Goal: Use online tool/utility: Utilize a website feature to perform a specific function

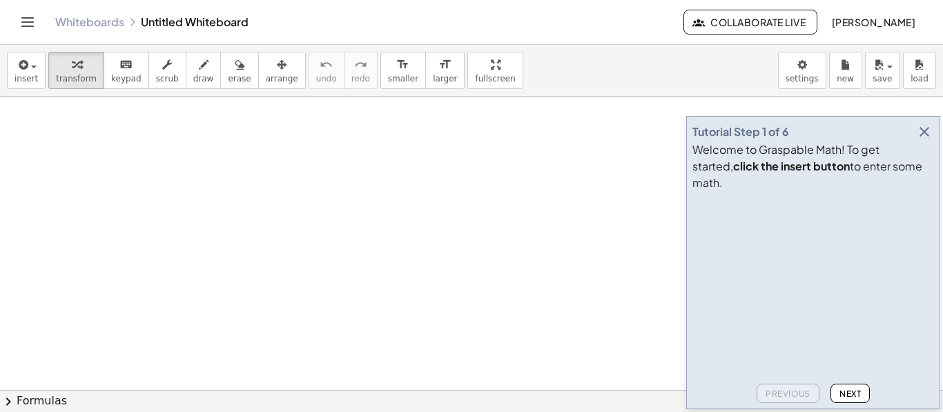
click at [923, 140] on icon "button" at bounding box center [924, 132] width 17 height 17
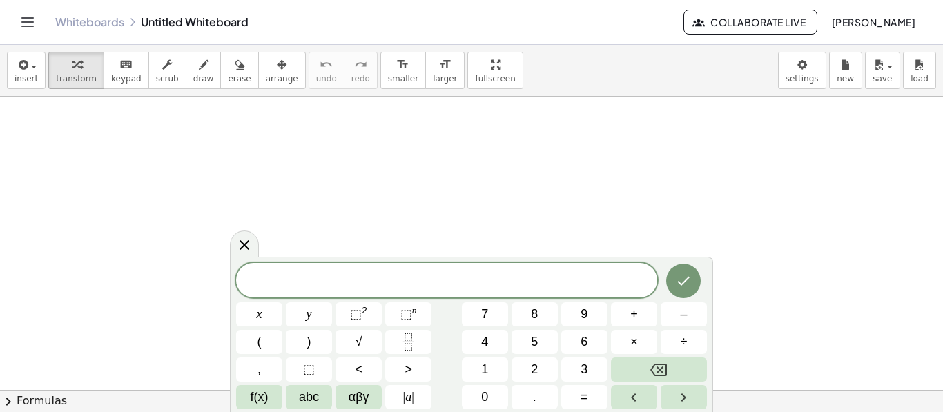
click at [679, 307] on button "–" at bounding box center [683, 314] width 46 height 24
click at [568, 367] on button "3" at bounding box center [584, 369] width 46 height 24
click at [299, 316] on button "y" at bounding box center [309, 314] width 46 height 24
click at [582, 400] on span "=" at bounding box center [584, 397] width 8 height 19
click at [529, 370] on button "2" at bounding box center [534, 369] width 46 height 24
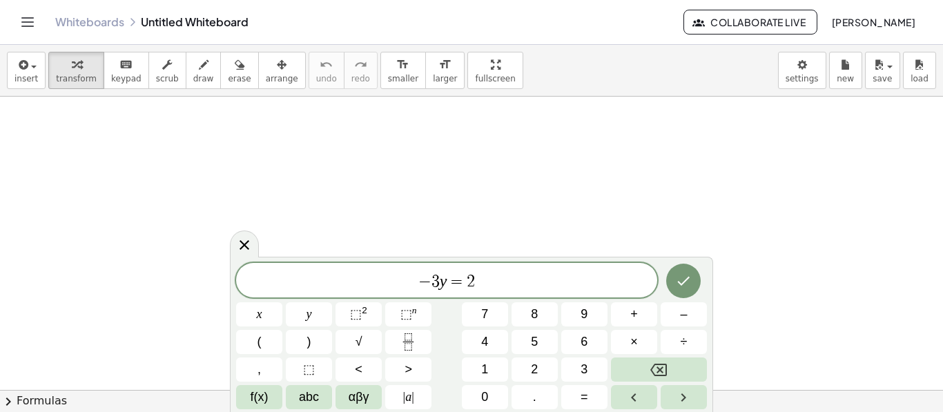
click at [258, 317] on span "x" at bounding box center [260, 314] width 6 height 19
click at [687, 277] on icon "Done" at bounding box center [683, 281] width 17 height 17
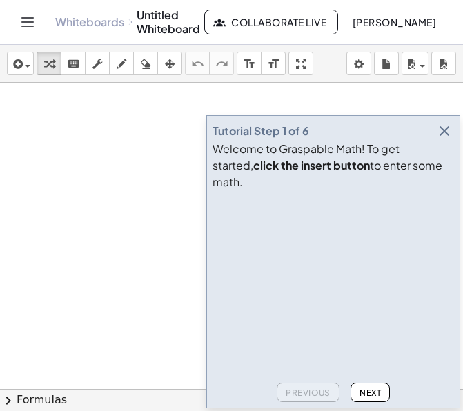
click at [446, 139] on icon "button" at bounding box center [444, 131] width 17 height 17
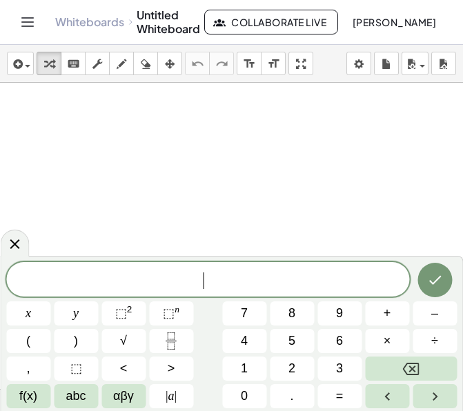
click at [292, 370] on span "2" at bounding box center [291, 368] width 7 height 19
click at [37, 311] on button "x" at bounding box center [28, 314] width 44 height 24
click at [431, 313] on span "–" at bounding box center [434, 313] width 7 height 19
click at [338, 369] on span "3" at bounding box center [339, 368] width 7 height 19
click at [81, 313] on button "y" at bounding box center [76, 314] width 44 height 24
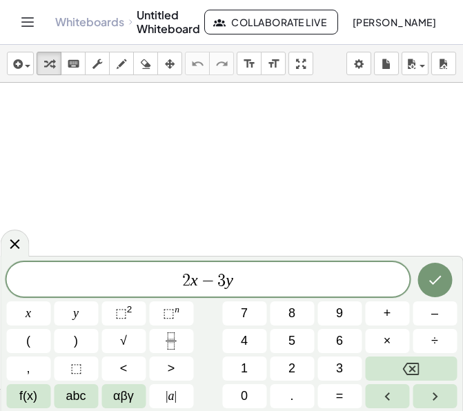
click at [337, 397] on span "=" at bounding box center [340, 396] width 8 height 19
click at [428, 314] on button "–" at bounding box center [435, 314] width 44 height 24
click at [261, 367] on button "1" at bounding box center [244, 369] width 44 height 24
click at [293, 366] on span "2" at bounding box center [291, 368] width 7 height 19
click at [426, 279] on icon "Done" at bounding box center [434, 280] width 17 height 17
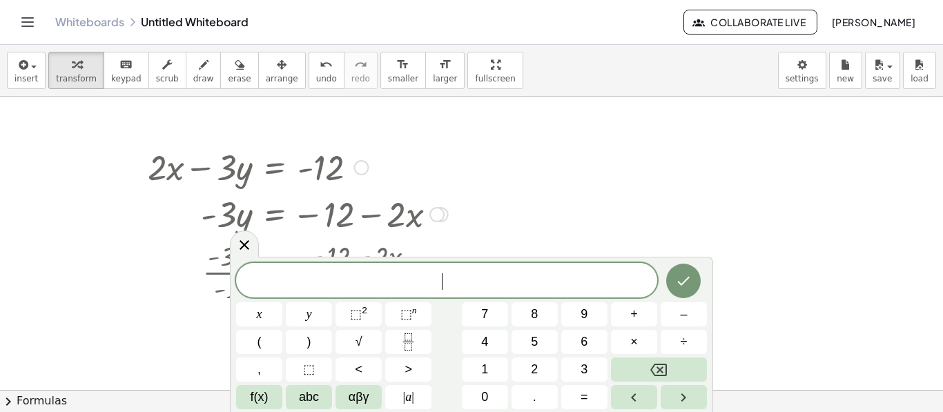
scroll to position [35, 0]
click at [539, 348] on button "5" at bounding box center [534, 342] width 46 height 24
click at [268, 313] on button "x" at bounding box center [259, 314] width 46 height 24
click at [681, 315] on span "–" at bounding box center [683, 314] width 7 height 19
click at [313, 317] on button "y" at bounding box center [309, 314] width 46 height 24
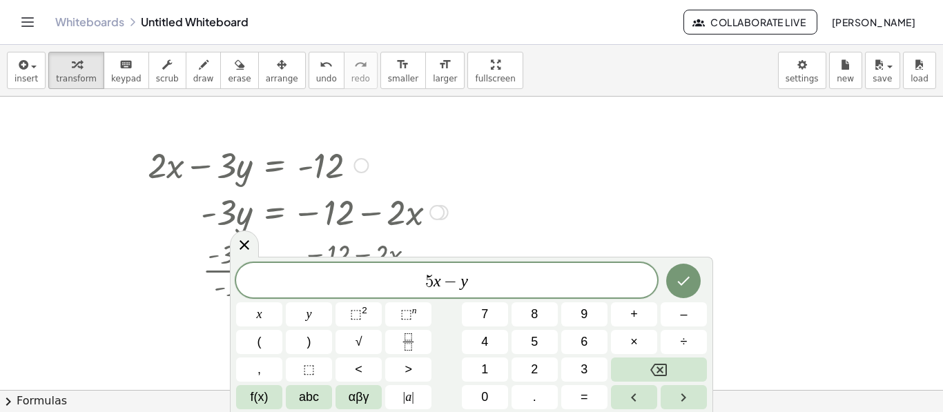
click at [576, 393] on button "=" at bounding box center [584, 397] width 46 height 24
click at [682, 314] on span "–" at bounding box center [683, 314] width 7 height 19
click at [548, 339] on button "5" at bounding box center [534, 342] width 46 height 24
click at [671, 274] on button "Done" at bounding box center [683, 281] width 35 height 35
